Goal: Find specific page/section: Find specific page/section

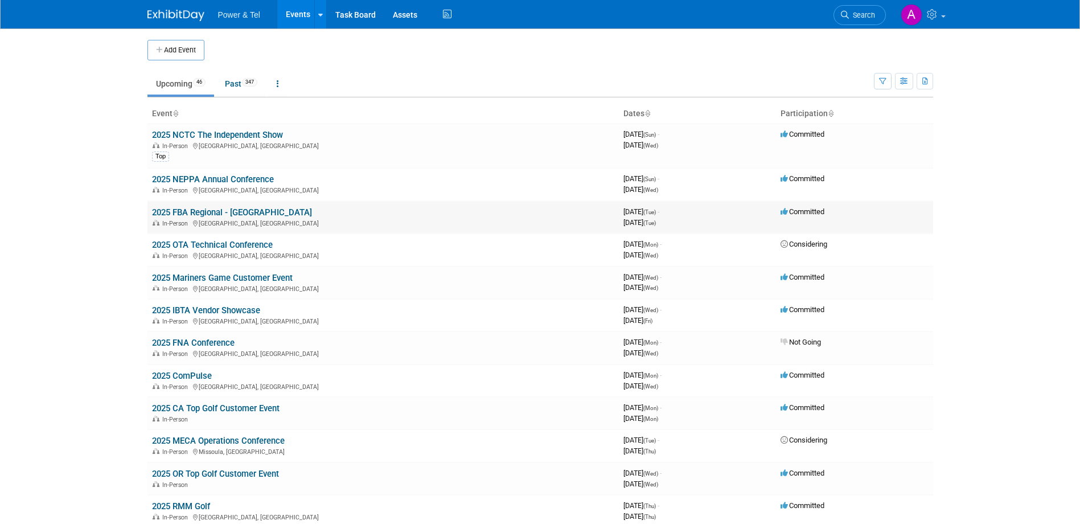
click at [218, 213] on link "2025 FBA Regional - [GEOGRAPHIC_DATA]" at bounding box center [232, 212] width 160 height 10
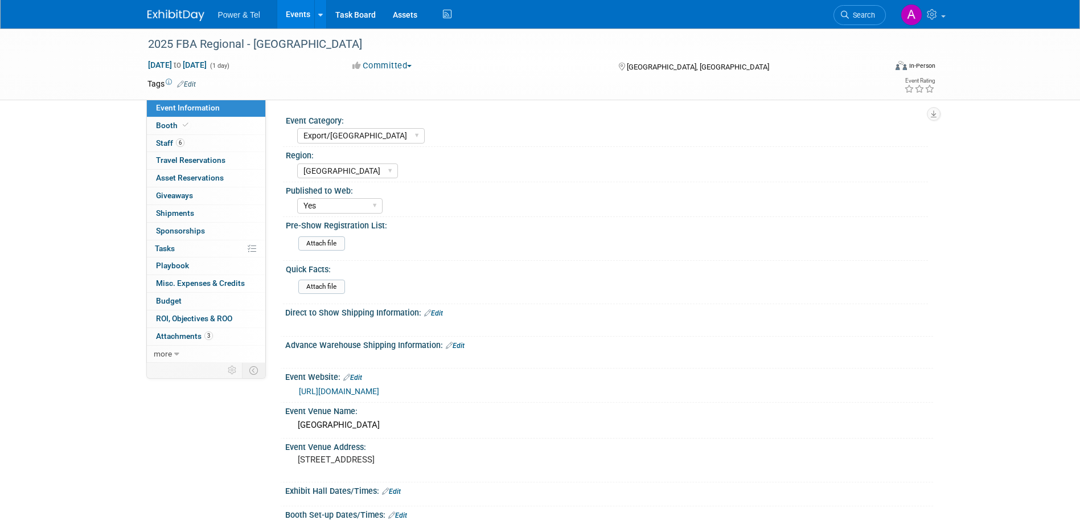
select select "Export/[GEOGRAPHIC_DATA]"
select select "[GEOGRAPHIC_DATA]"
select select "Yes"
click at [212, 121] on link "Booth" at bounding box center [206, 125] width 118 height 17
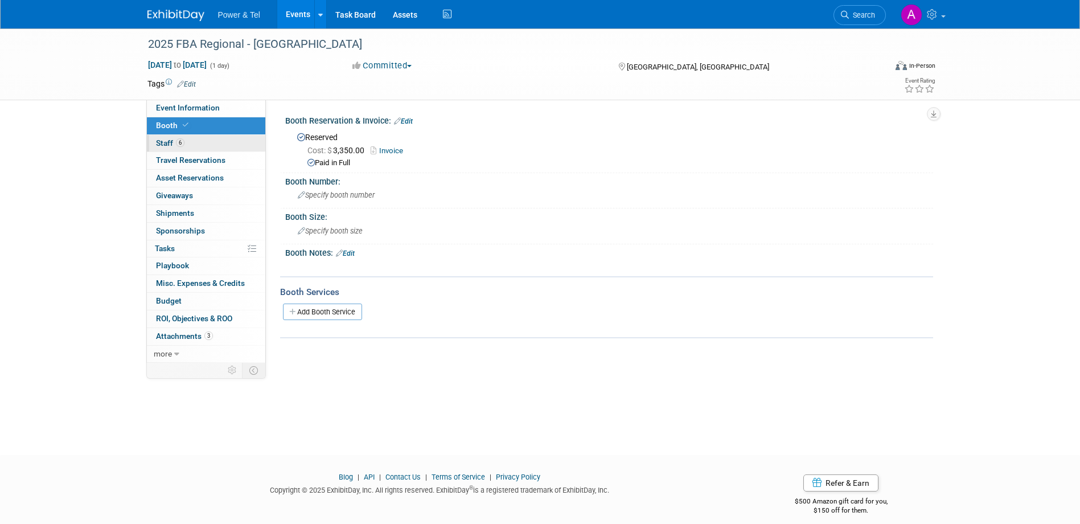
click at [223, 141] on link "6 Staff 6" at bounding box center [206, 143] width 118 height 17
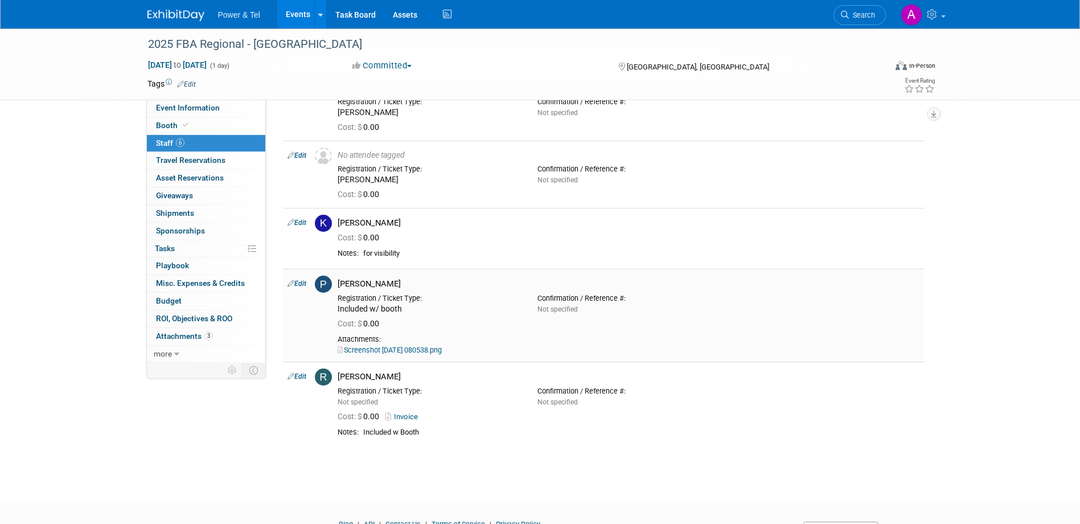
scroll to position [140, 0]
click at [442, 349] on link "Screenshot 2025-08-01 080538.png" at bounding box center [390, 349] width 104 height 9
click at [205, 279] on span "Misc. Expenses & Credits 0" at bounding box center [200, 282] width 89 height 9
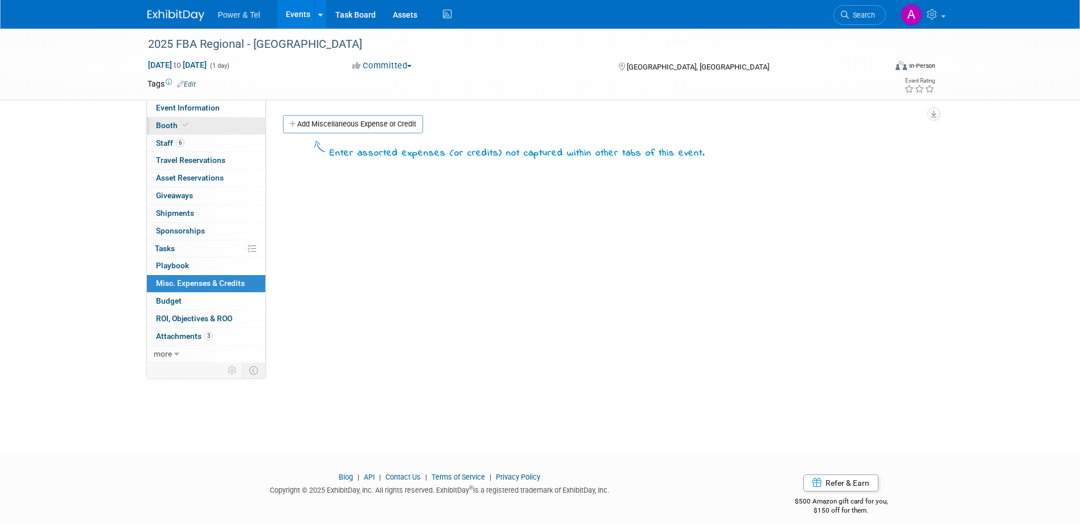
click at [213, 129] on link "Booth" at bounding box center [206, 125] width 118 height 17
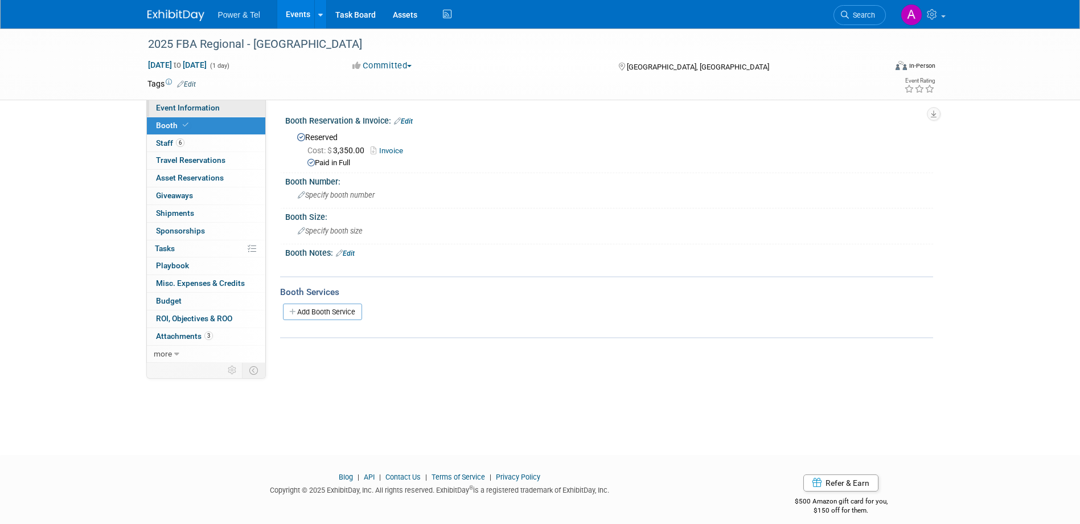
click at [199, 102] on link "Event Information" at bounding box center [206, 108] width 118 height 17
select select "Export/Canada"
select select "Canada"
select select "Yes"
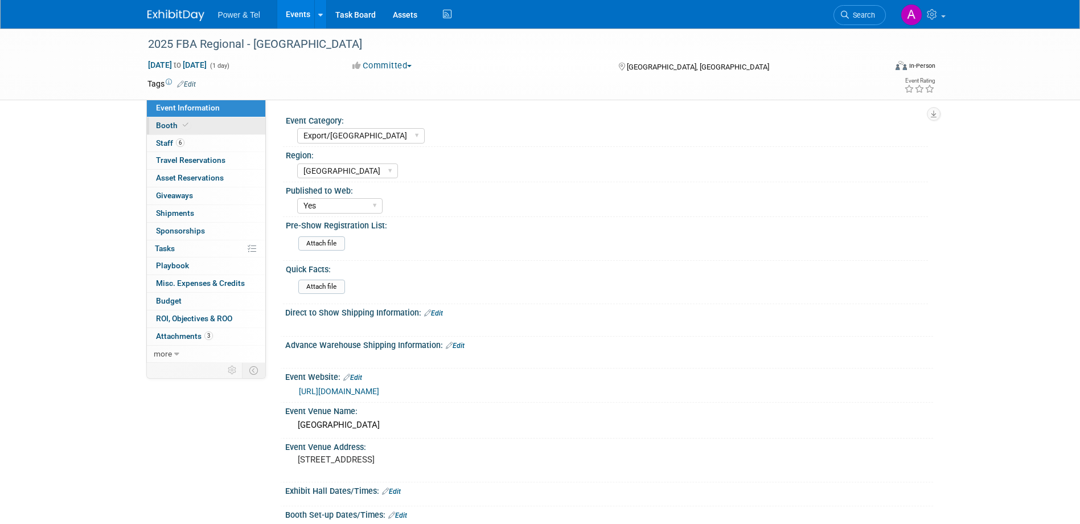
click at [184, 128] on icon at bounding box center [186, 125] width 6 height 6
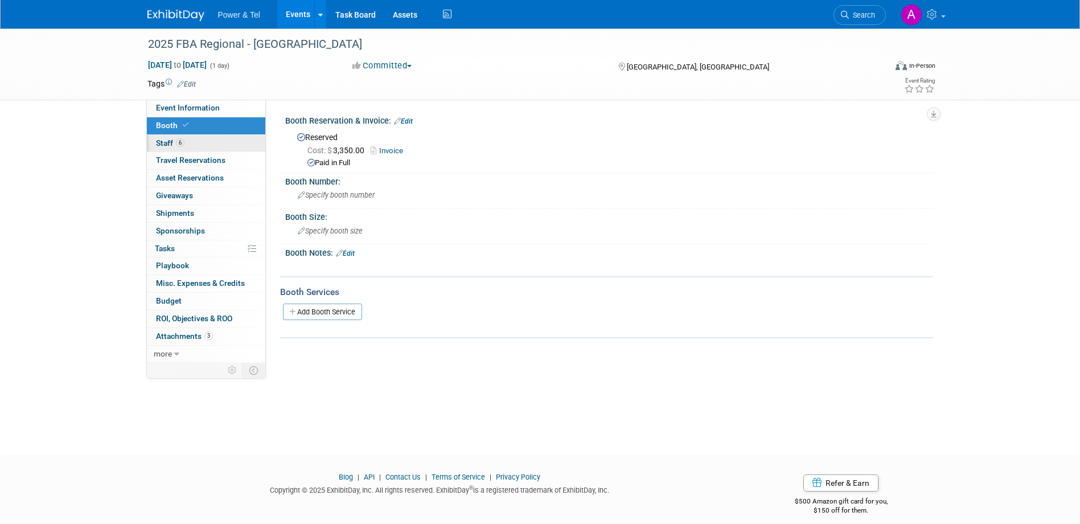
click at [197, 142] on link "6 Staff 6" at bounding box center [206, 143] width 118 height 17
